Goal: Information Seeking & Learning: Find specific fact

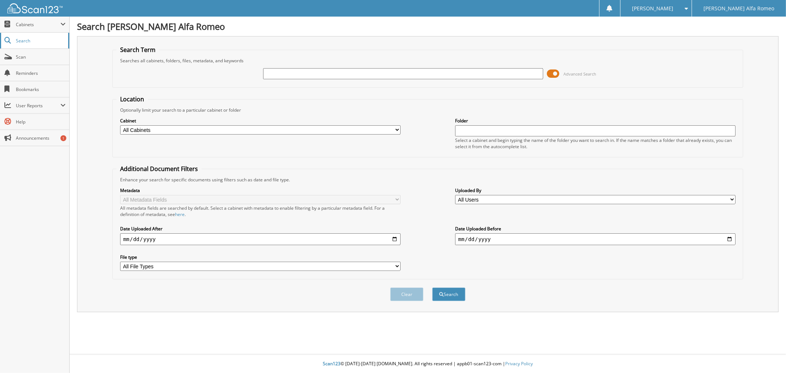
click at [13, 42] on link "Search" at bounding box center [34, 41] width 69 height 16
click at [327, 75] on input "text" at bounding box center [403, 73] width 280 height 11
type input "[US_VEHICLE_IDENTIFICATION_NUMBER]"
click at [432, 287] on button "Search" at bounding box center [448, 294] width 33 height 14
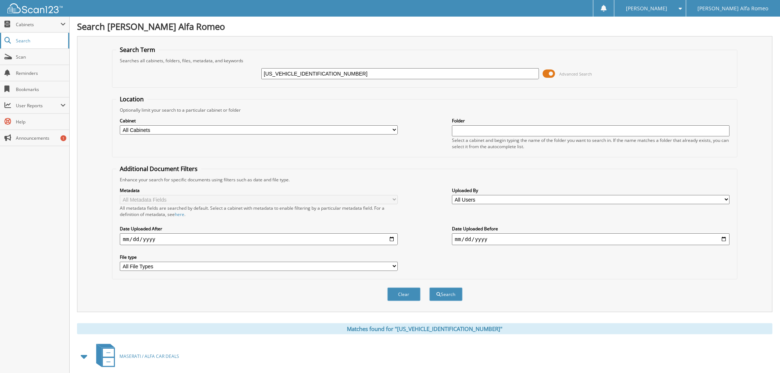
click at [25, 43] on link "Search" at bounding box center [34, 41] width 69 height 16
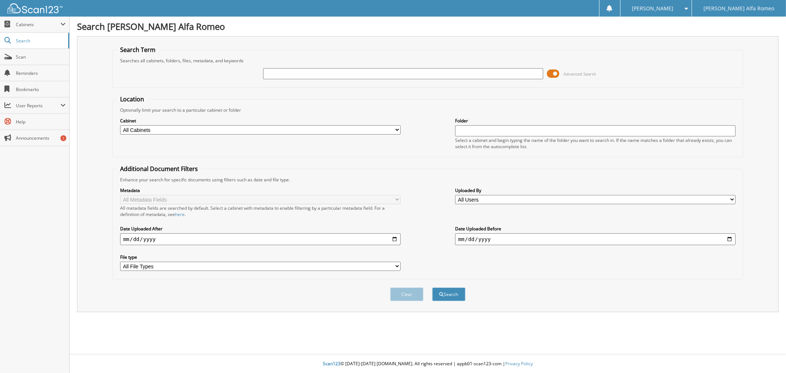
click at [292, 75] on input "text" at bounding box center [403, 73] width 280 height 11
type input "[US_VEHICLE_IDENTIFICATION_NUMBER]"
click at [432, 287] on button "Search" at bounding box center [448, 294] width 33 height 14
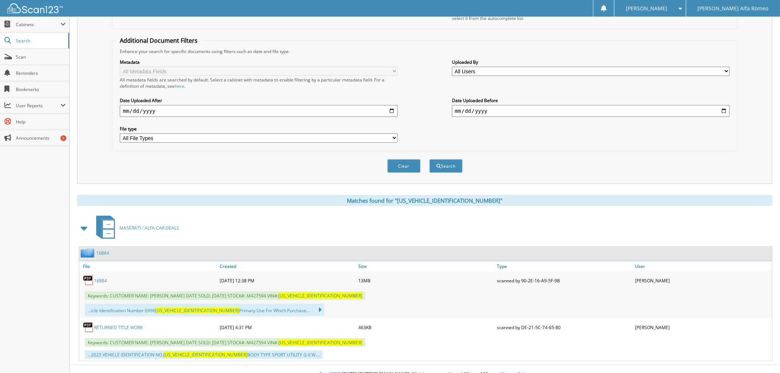
scroll to position [131, 0]
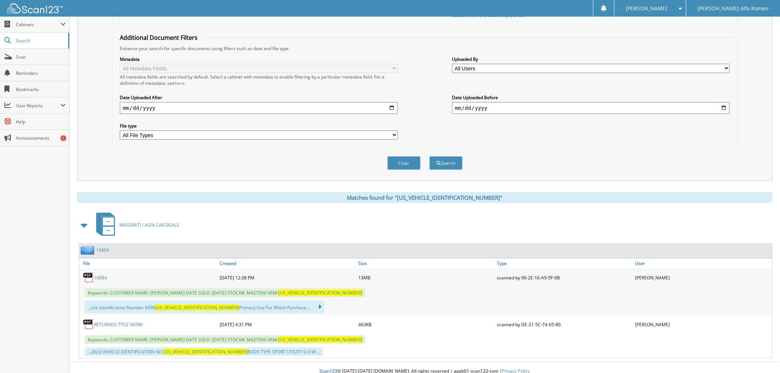
click at [103, 274] on link "16884" at bounding box center [100, 277] width 13 height 6
click at [116, 321] on link "RETURNED TITLE WORK" at bounding box center [118, 324] width 49 height 6
